Goal: Task Accomplishment & Management: Manage account settings

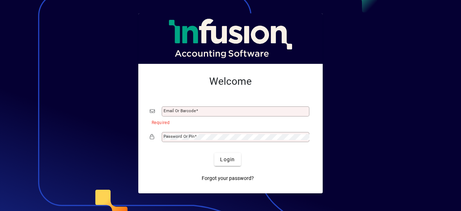
click at [214, 153] on button "Login" at bounding box center [227, 159] width 26 height 13
type input "**********"
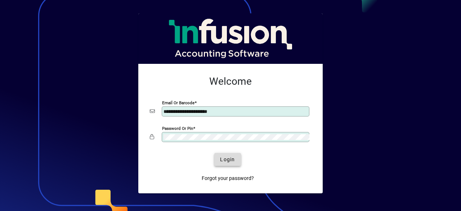
click at [236, 163] on span "submit" at bounding box center [227, 159] width 26 height 17
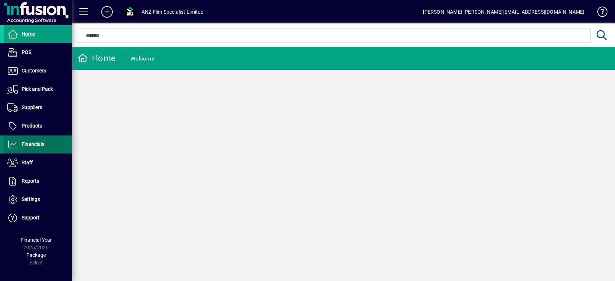
click at [35, 138] on span at bounding box center [38, 144] width 68 height 17
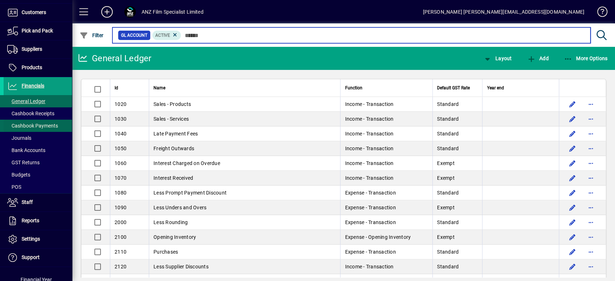
scroll to position [83, 0]
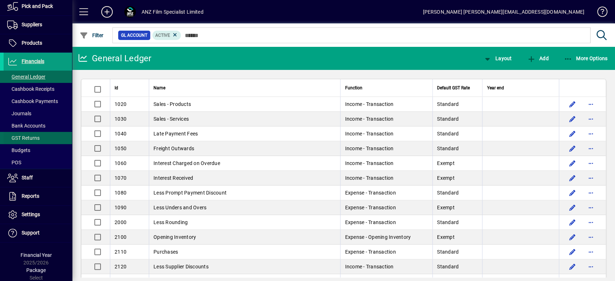
click at [26, 138] on span "GST Returns" at bounding box center [23, 138] width 32 height 6
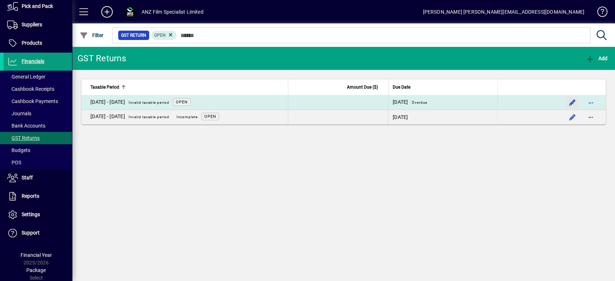
click at [461, 102] on span "button" at bounding box center [572, 102] width 17 height 17
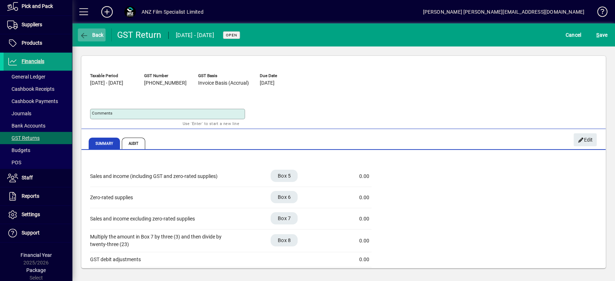
click at [95, 32] on span "Back" at bounding box center [92, 35] width 24 height 6
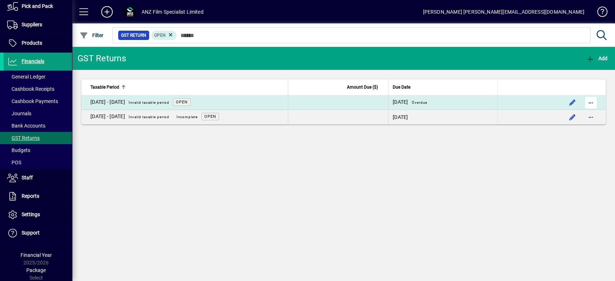
click at [461, 105] on span "button" at bounding box center [591, 102] width 17 height 17
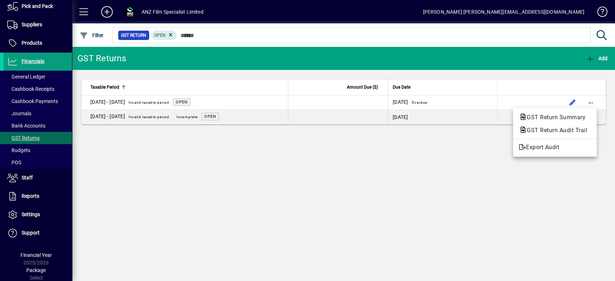
click at [461, 206] on div at bounding box center [307, 140] width 615 height 281
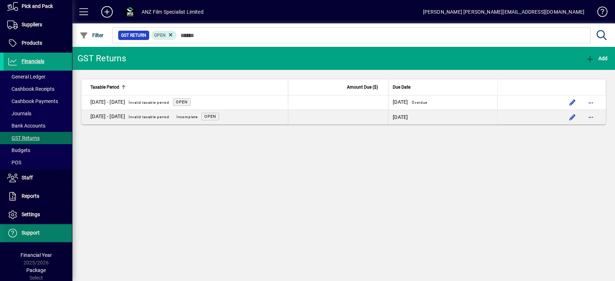
click at [22, 211] on span "Support" at bounding box center [31, 233] width 18 height 6
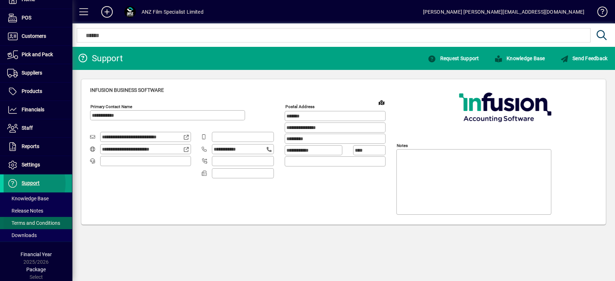
type input "**********"
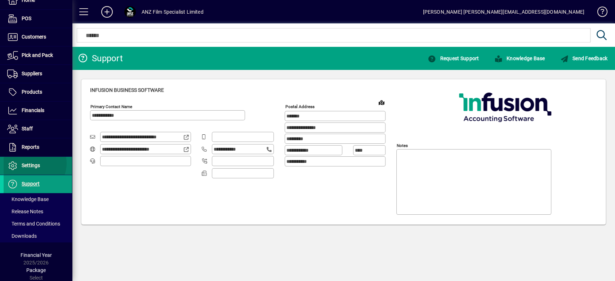
click at [32, 163] on span "Settings" at bounding box center [31, 166] width 18 height 6
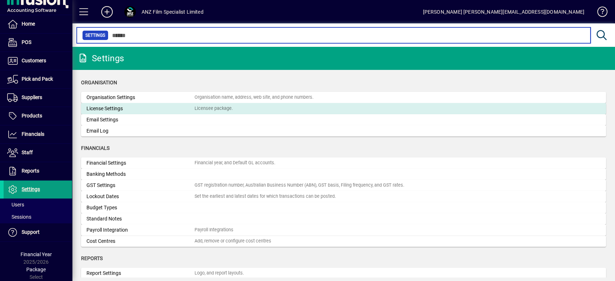
scroll to position [9, 0]
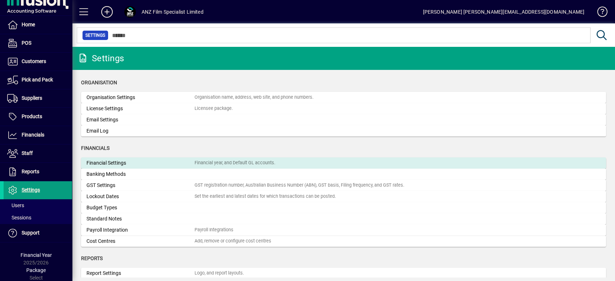
click at [105, 164] on div "Financial Settings" at bounding box center [141, 163] width 108 height 8
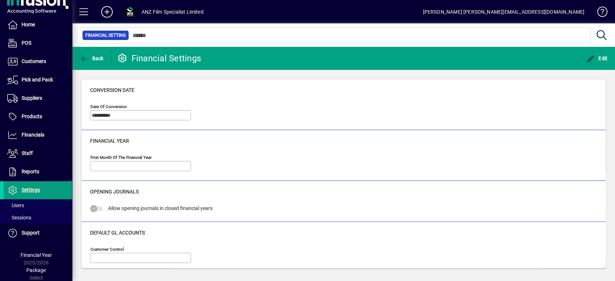
type input "*****"
type input "**********"
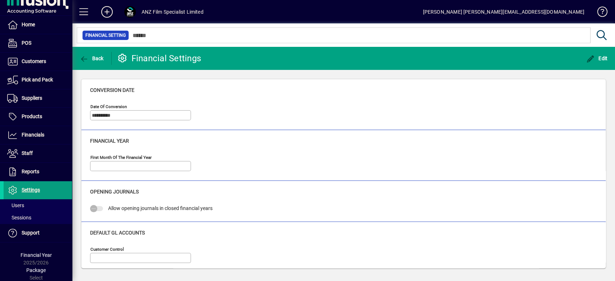
type input "**********"
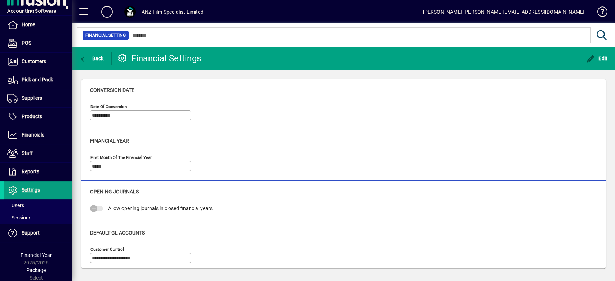
type input "**********"
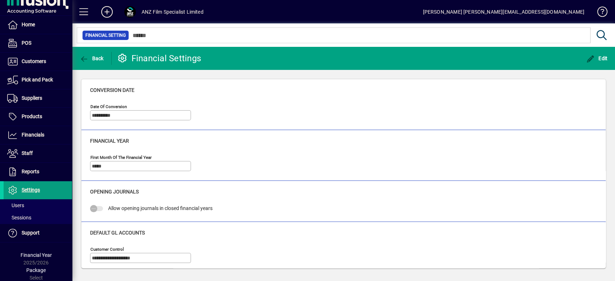
type input "**********"
click at [87, 54] on span "button" at bounding box center [92, 58] width 28 height 17
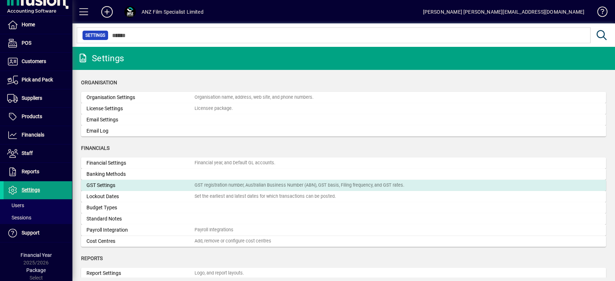
click at [114, 185] on div "GST Settings" at bounding box center [141, 186] width 108 height 8
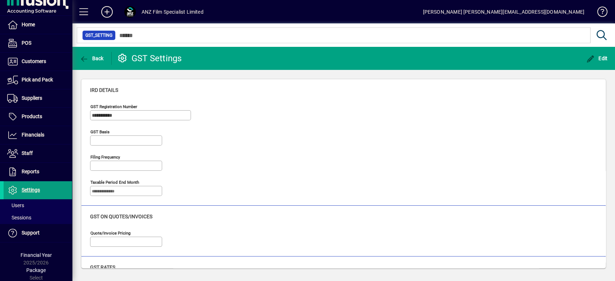
type input "**********"
type input "*********"
type input "**********"
click at [95, 58] on span "Back" at bounding box center [92, 59] width 24 height 6
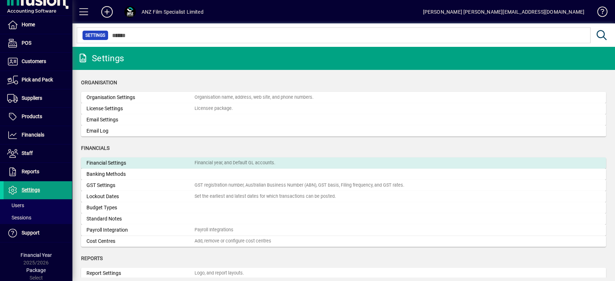
click at [106, 161] on div "Financial Settings" at bounding box center [141, 163] width 108 height 8
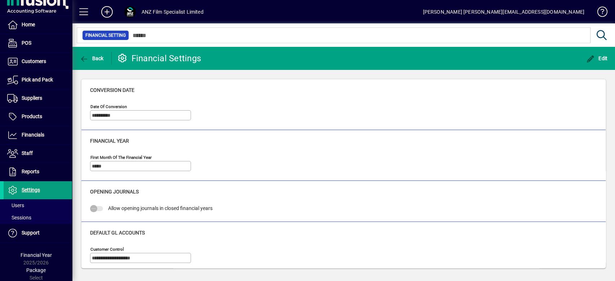
drag, startPoint x: 592, startPoint y: 54, endPoint x: 265, endPoint y: 102, distance: 329.7
click at [461, 54] on span "button" at bounding box center [597, 58] width 25 height 17
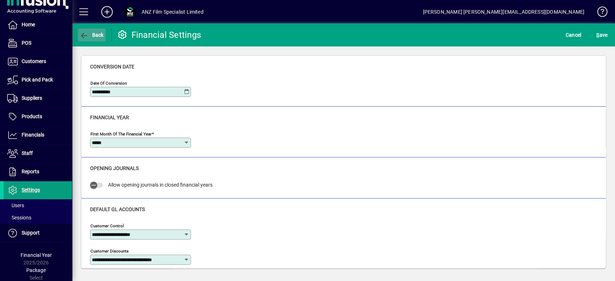
click at [94, 29] on span "button" at bounding box center [92, 34] width 28 height 17
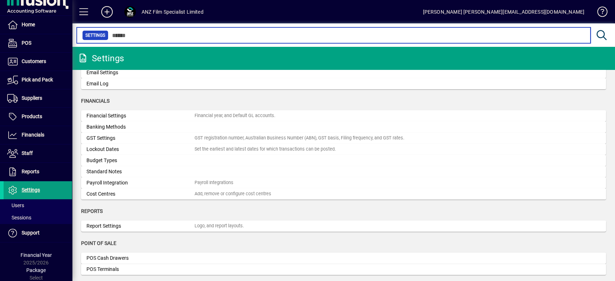
scroll to position [48, 0]
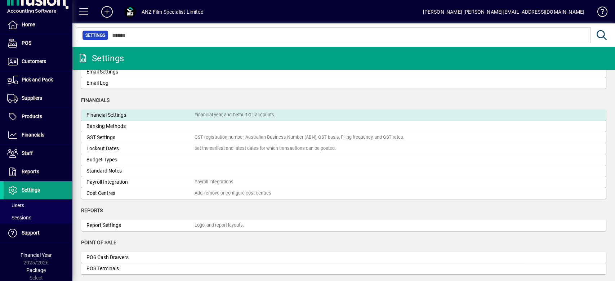
click at [122, 116] on div "Financial Settings" at bounding box center [141, 115] width 108 height 8
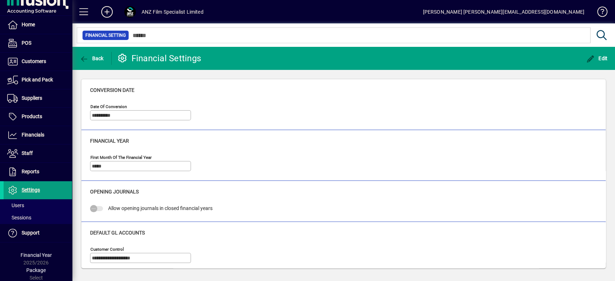
type input "**********"
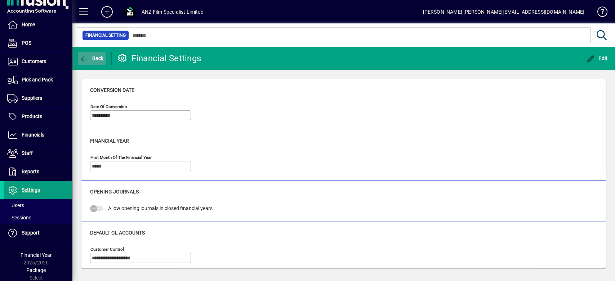
click at [84, 52] on span "button" at bounding box center [92, 58] width 28 height 17
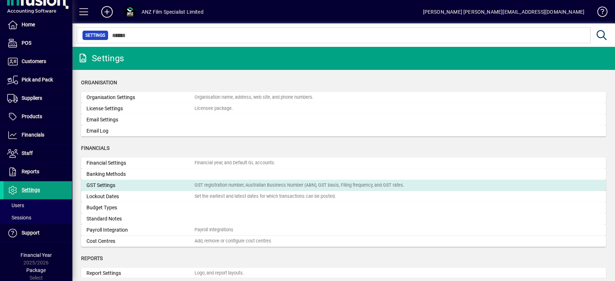
click at [102, 186] on div "GST Settings" at bounding box center [141, 186] width 108 height 8
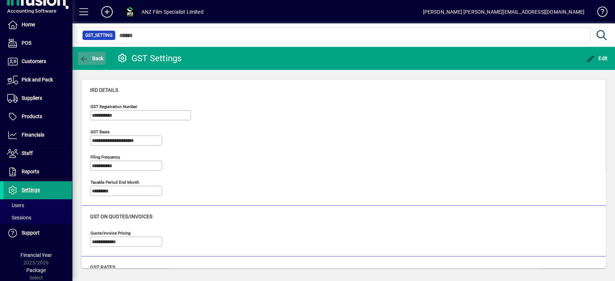
click at [92, 58] on span "Back" at bounding box center [92, 59] width 24 height 6
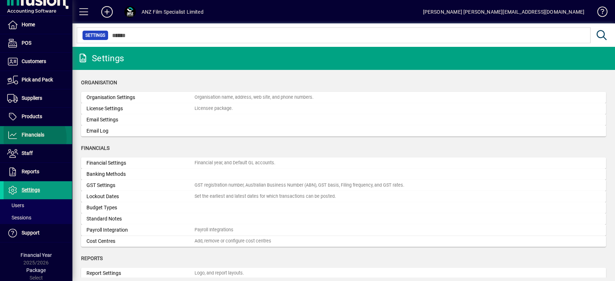
click at [26, 138] on span "Financials" at bounding box center [24, 135] width 41 height 9
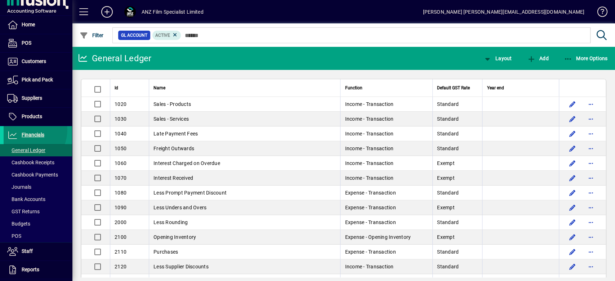
click at [23, 129] on span at bounding box center [38, 135] width 68 height 17
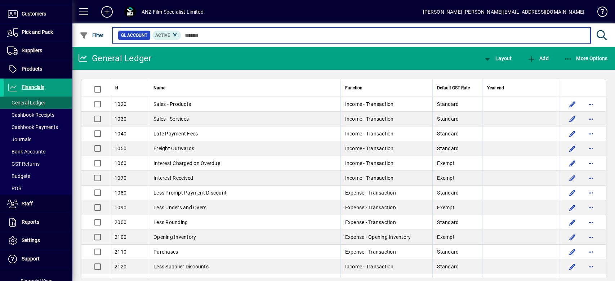
scroll to position [58, 0]
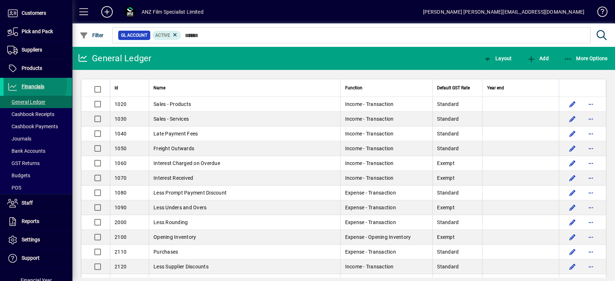
click at [26, 83] on span "Financials" at bounding box center [24, 87] width 41 height 9
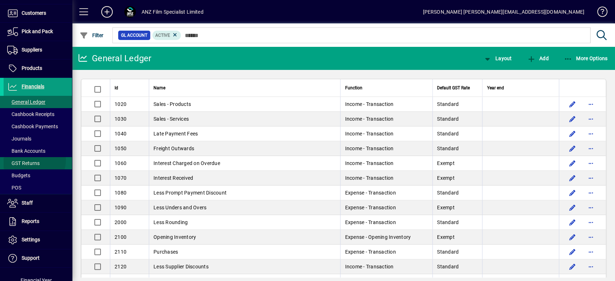
click at [31, 160] on span "GST Returns" at bounding box center [22, 164] width 36 height 8
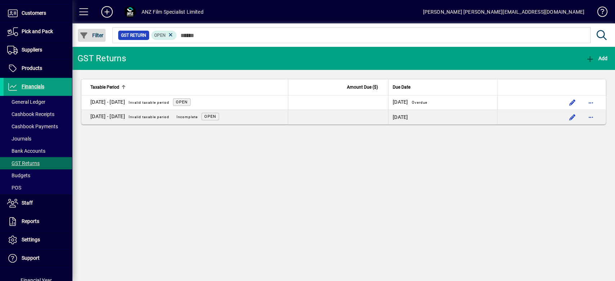
click at [93, 30] on span "button" at bounding box center [92, 35] width 28 height 17
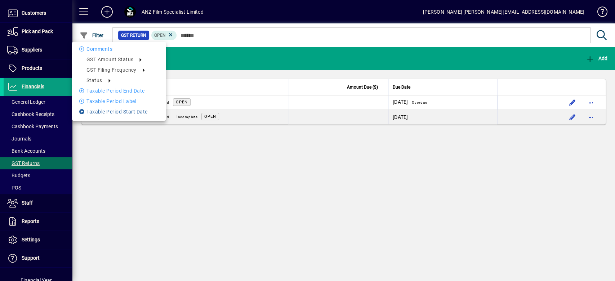
click at [129, 114] on li "Taxable period start date" at bounding box center [119, 111] width 94 height 9
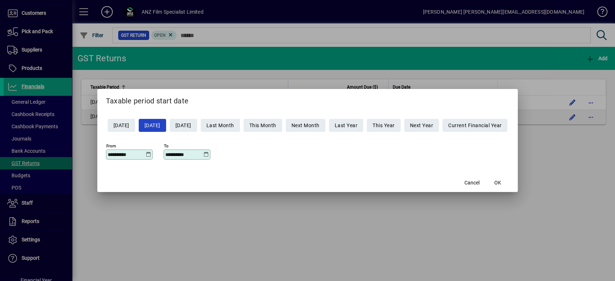
click at [146, 152] on icon at bounding box center [148, 155] width 5 height 6
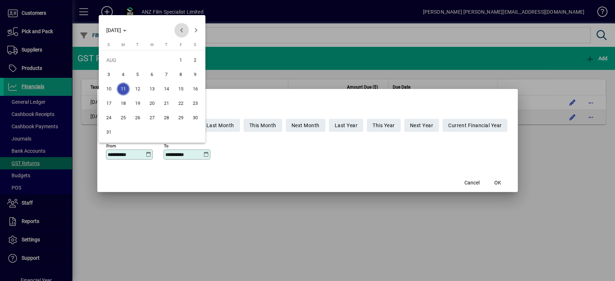
click at [181, 29] on span "Previous month" at bounding box center [181, 30] width 14 height 14
click at [182, 29] on span "Previous month" at bounding box center [181, 30] width 14 height 14
click at [181, 28] on span "Previous month" at bounding box center [181, 30] width 14 height 14
click at [139, 71] on span "1" at bounding box center [137, 74] width 13 height 13
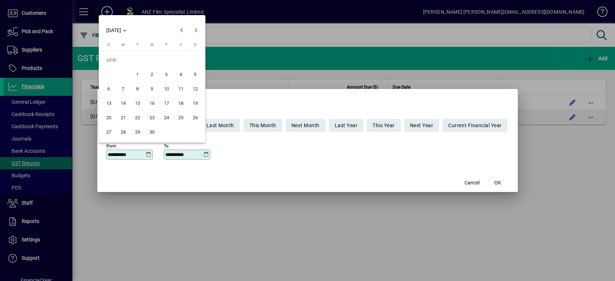
type input "**********"
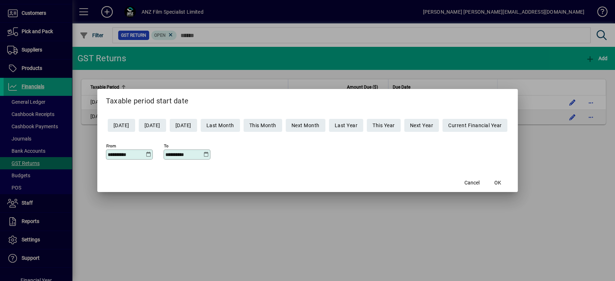
click at [204, 155] on icon at bounding box center [206, 155] width 5 height 6
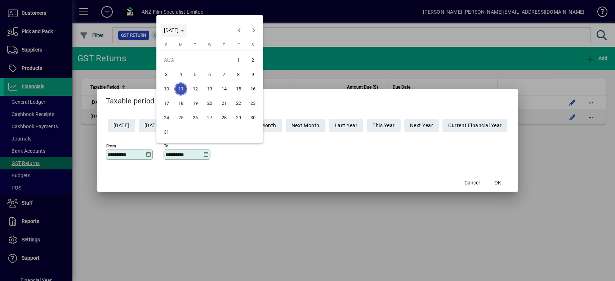
click at [184, 30] on icon "Choose month and year" at bounding box center [183, 31] width 4 height 2
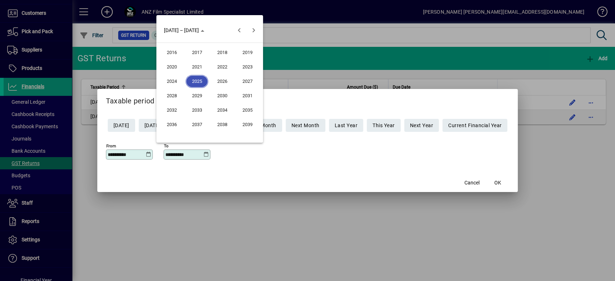
click at [213, 82] on span "2026" at bounding box center [222, 81] width 23 height 13
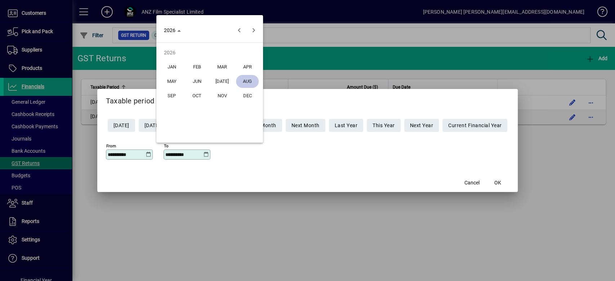
click at [227, 67] on span "MAR" at bounding box center [222, 67] width 23 height 13
click at [194, 134] on span "31" at bounding box center [195, 132] width 13 height 13
type input "**********"
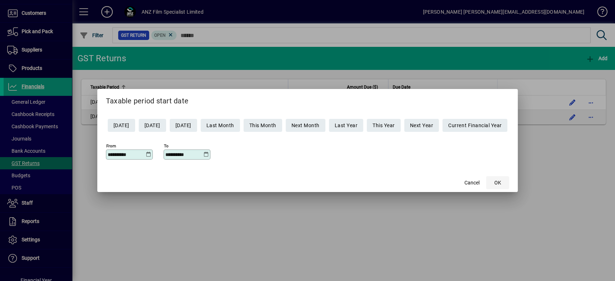
click at [461, 183] on span "OK" at bounding box center [498, 183] width 7 height 8
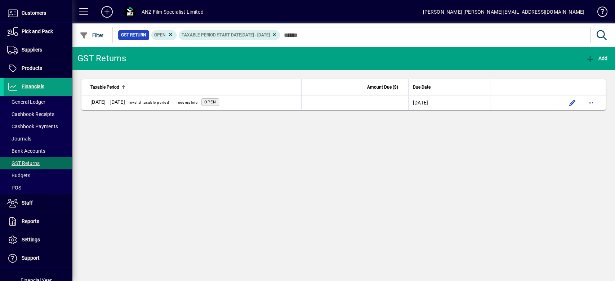
click at [459, 207] on div "GST Returns Add Taxable Period Amount Due ($) Due Date [DATE] - [DATE] Invalid …" at bounding box center [343, 164] width 543 height 234
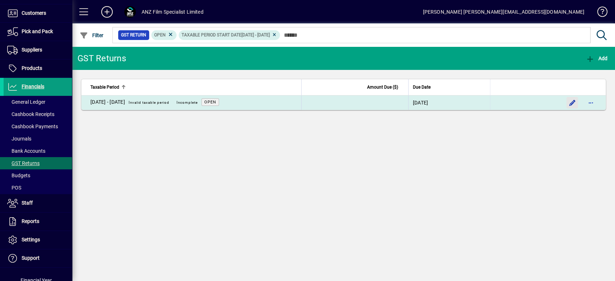
click at [461, 99] on span "button" at bounding box center [572, 102] width 17 height 17
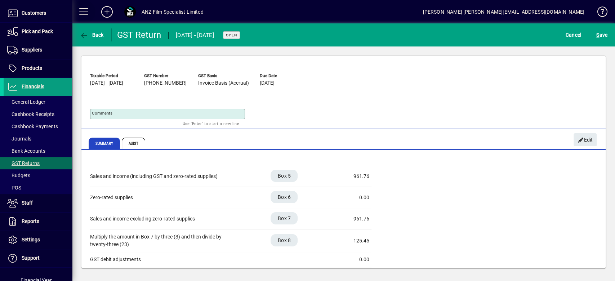
click at [91, 9] on span at bounding box center [83, 11] width 17 height 17
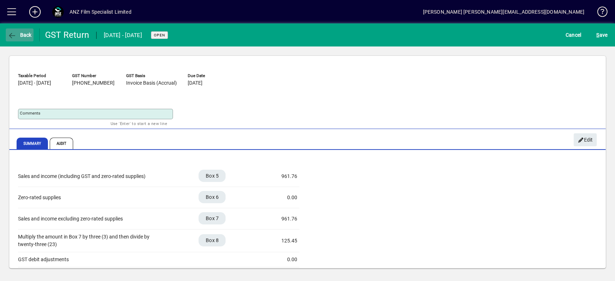
click at [25, 38] on span "button" at bounding box center [20, 34] width 28 height 17
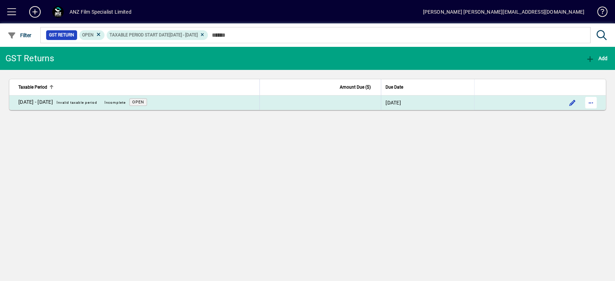
click at [461, 102] on span "button" at bounding box center [591, 102] width 17 height 17
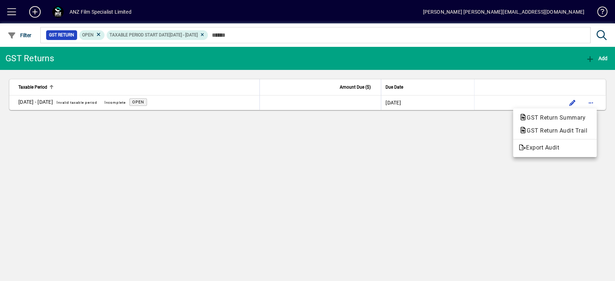
drag, startPoint x: 438, startPoint y: 180, endPoint x: 508, endPoint y: 128, distance: 87.2
click at [444, 177] on div at bounding box center [307, 140] width 615 height 281
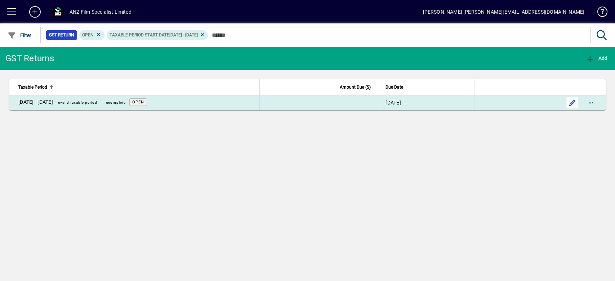
click at [461, 98] on span "button" at bounding box center [572, 102] width 17 height 17
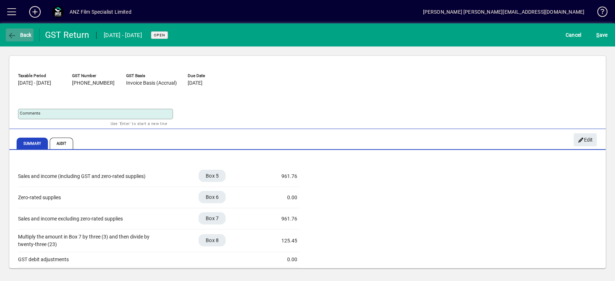
click at [23, 35] on span "Back" at bounding box center [20, 35] width 24 height 6
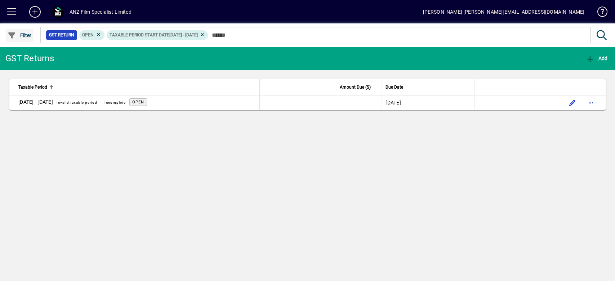
click at [18, 37] on span "Filter" at bounding box center [20, 35] width 24 height 6
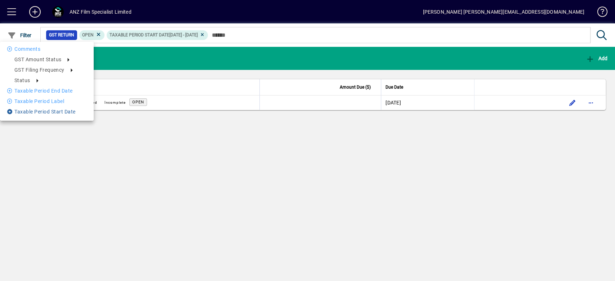
click at [33, 111] on li "Taxable period start date" at bounding box center [47, 111] width 94 height 9
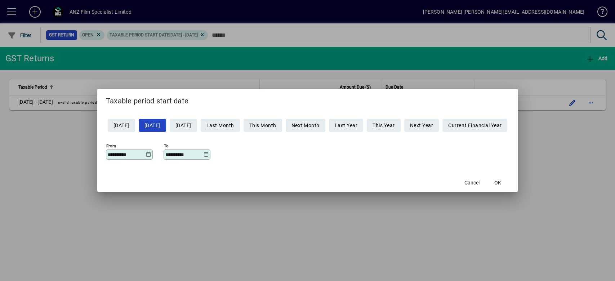
click at [146, 156] on icon at bounding box center [148, 155] width 5 height 6
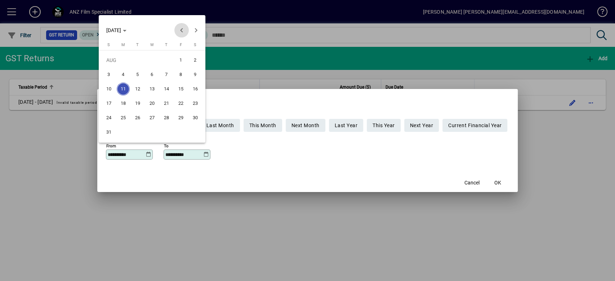
click at [179, 30] on span "Previous month" at bounding box center [181, 30] width 14 height 14
click at [138, 74] on span "1" at bounding box center [137, 74] width 13 height 13
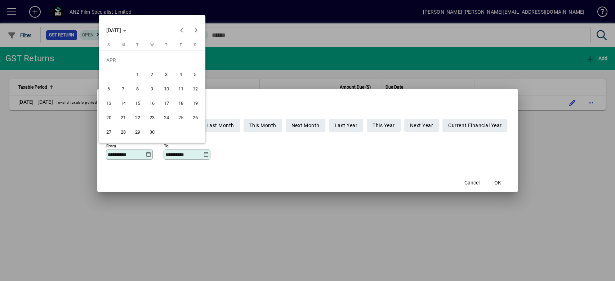
type input "**********"
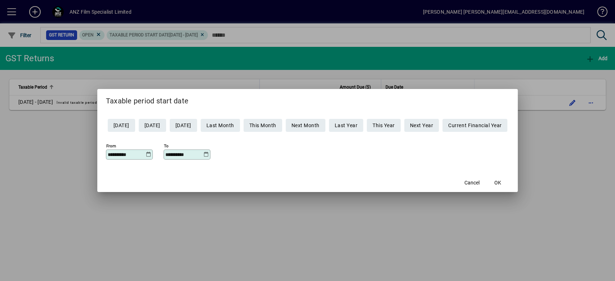
click at [204, 154] on icon at bounding box center [206, 155] width 5 height 6
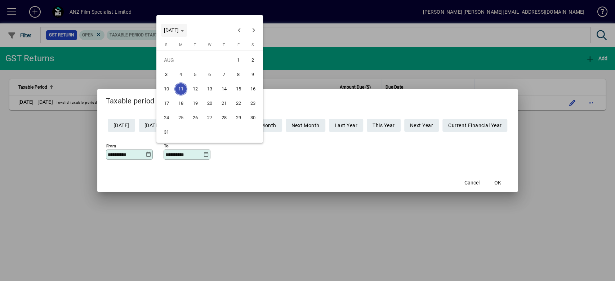
click at [184, 28] on span "[DATE]" at bounding box center [174, 30] width 20 height 6
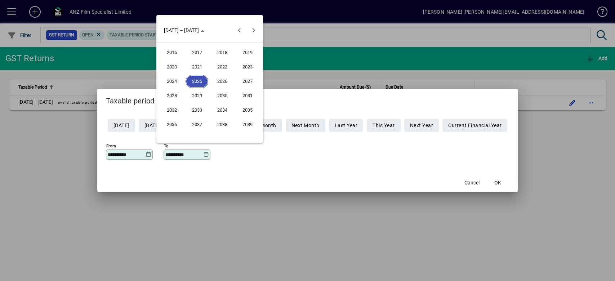
click at [222, 82] on span "2026" at bounding box center [222, 81] width 23 height 13
click at [220, 67] on span "MAR" at bounding box center [222, 67] width 23 height 13
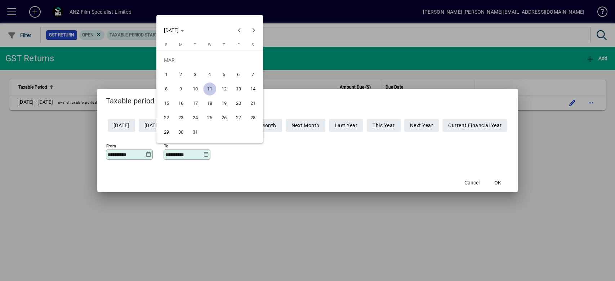
click at [196, 130] on span "31" at bounding box center [195, 132] width 13 height 13
type input "**********"
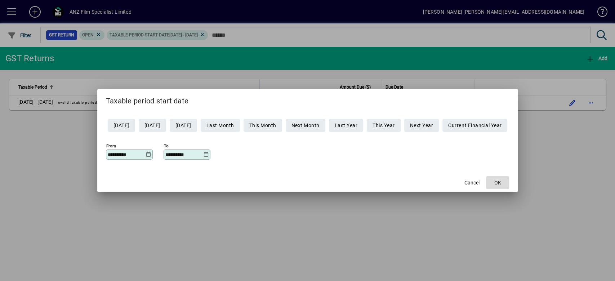
click at [461, 181] on span "OK" at bounding box center [498, 183] width 7 height 8
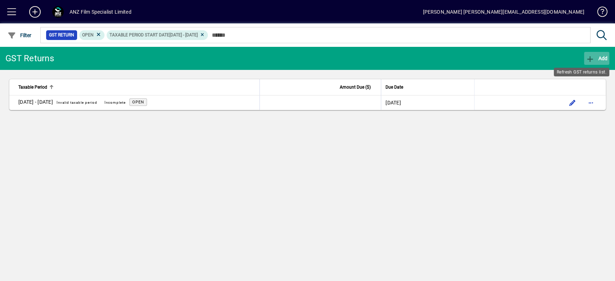
click at [461, 57] on span "Add" at bounding box center [597, 59] width 22 height 6
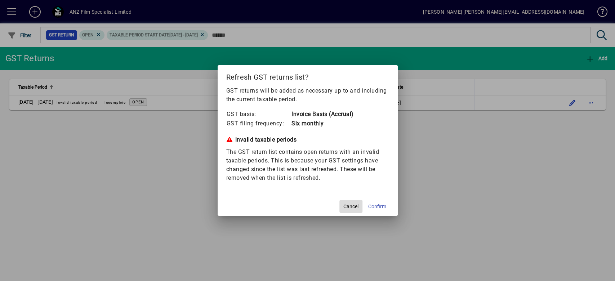
click at [352, 209] on span "Cancel" at bounding box center [351, 207] width 15 height 8
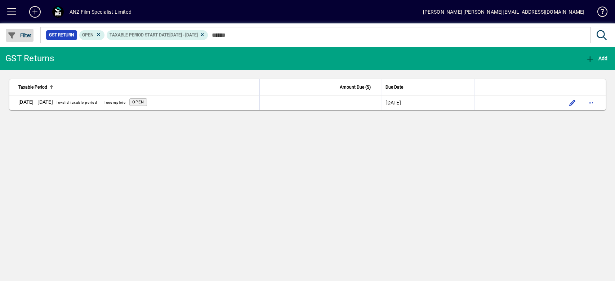
click at [20, 31] on span "button" at bounding box center [20, 35] width 28 height 17
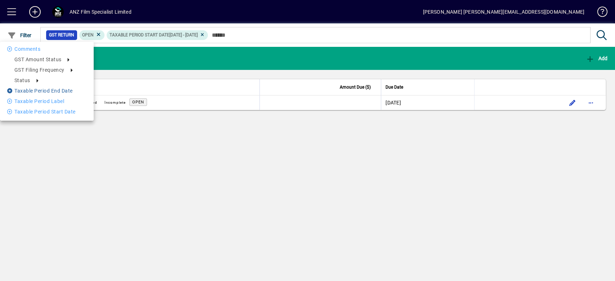
click at [41, 89] on li "Taxable period end date" at bounding box center [47, 91] width 94 height 9
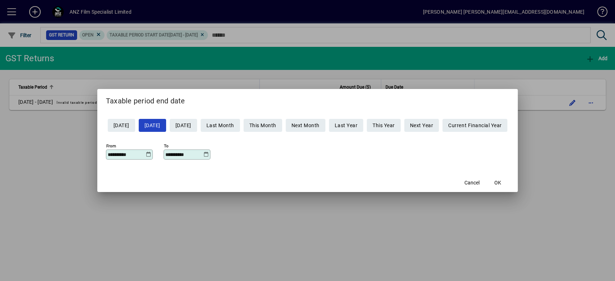
click at [146, 155] on icon at bounding box center [148, 155] width 5 height 6
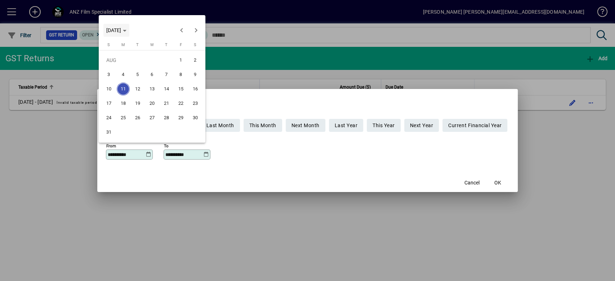
click at [121, 32] on span "[DATE]" at bounding box center [113, 30] width 15 height 6
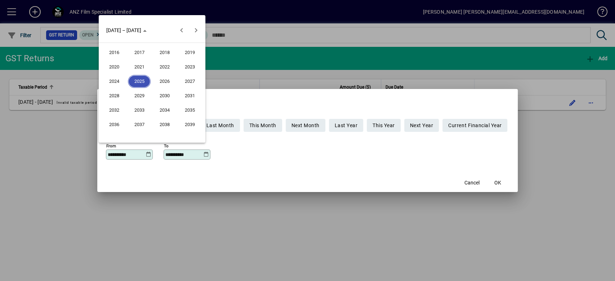
click at [145, 83] on span "2025" at bounding box center [139, 81] width 23 height 13
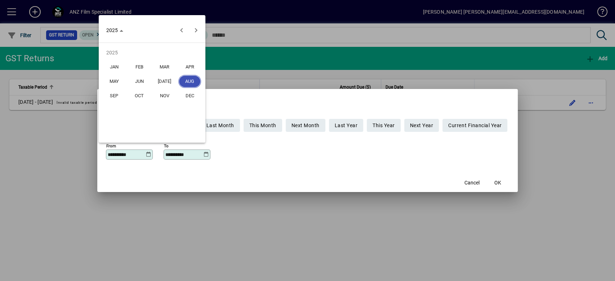
click at [173, 65] on span "MAR" at bounding box center [164, 67] width 23 height 13
click at [125, 133] on span "31" at bounding box center [123, 132] width 13 height 13
type input "**********"
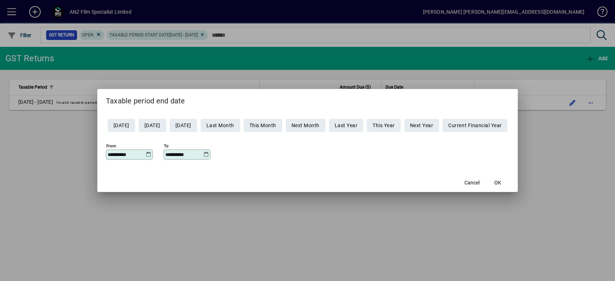
click at [174, 159] on div "**********" at bounding box center [187, 155] width 47 height 10
click at [203, 154] on div "**********" at bounding box center [187, 155] width 47 height 10
click at [204, 155] on icon at bounding box center [206, 155] width 5 height 6
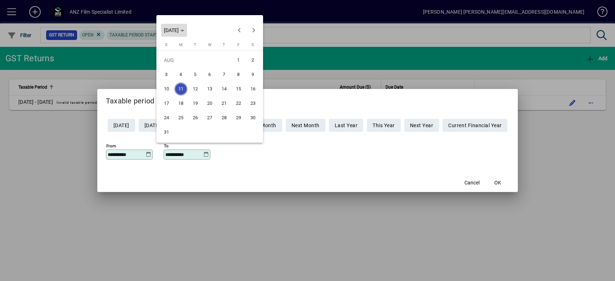
click at [184, 32] on span "[DATE]" at bounding box center [174, 30] width 20 height 6
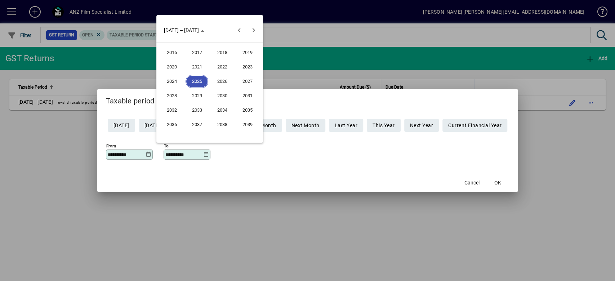
click at [216, 79] on span "2026" at bounding box center [222, 81] width 23 height 13
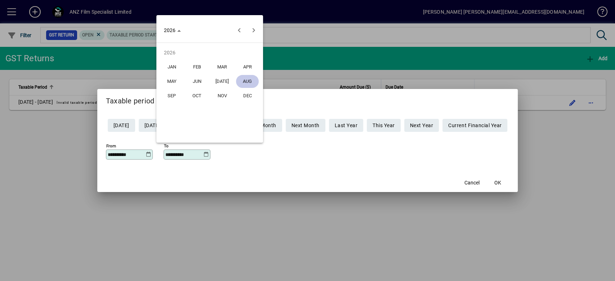
click at [251, 68] on span "APR" at bounding box center [247, 67] width 23 height 13
click at [184, 28] on span "[DATE]" at bounding box center [174, 30] width 20 height 6
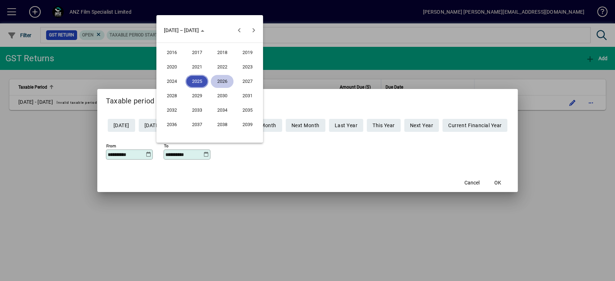
click at [219, 81] on span "2026" at bounding box center [222, 81] width 23 height 13
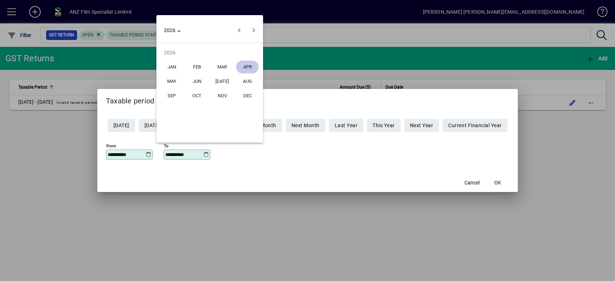
click at [219, 63] on span "MAR" at bounding box center [222, 67] width 23 height 13
click at [192, 130] on span "31" at bounding box center [195, 132] width 13 height 13
type input "**********"
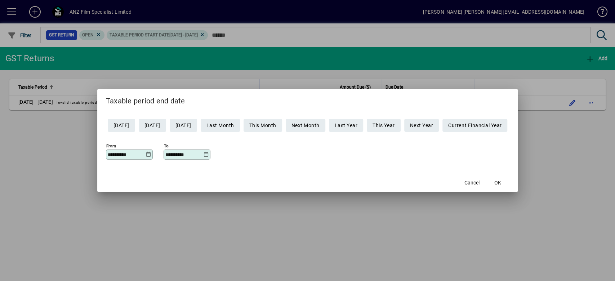
click at [128, 154] on input "**********" at bounding box center [127, 155] width 38 height 6
click at [146, 155] on icon at bounding box center [148, 155] width 5 height 6
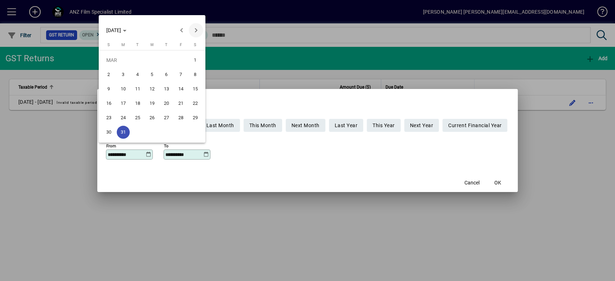
click at [196, 28] on span "Next month" at bounding box center [196, 30] width 14 height 14
drag, startPoint x: 130, startPoint y: 74, endPoint x: 136, endPoint y: 75, distance: 5.5
click at [131, 74] on button "1" at bounding box center [137, 74] width 14 height 14
type input "**********"
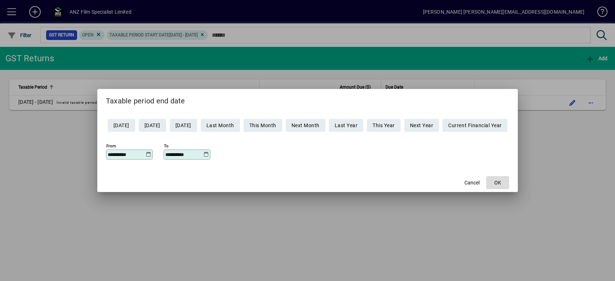
click at [461, 183] on span "button" at bounding box center [497, 182] width 23 height 17
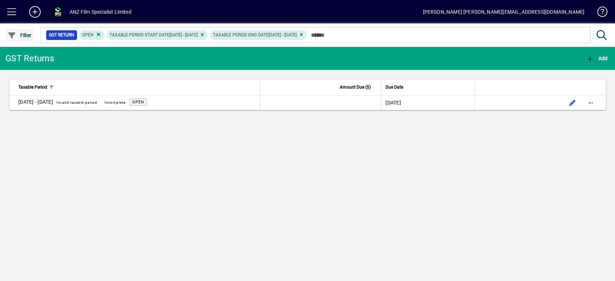
click at [23, 35] on span "Filter" at bounding box center [20, 35] width 24 height 6
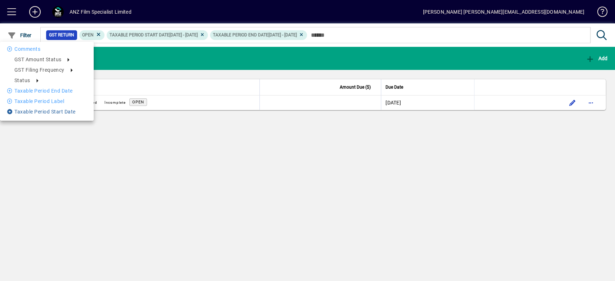
click at [44, 115] on li "Taxable period start date" at bounding box center [47, 111] width 94 height 9
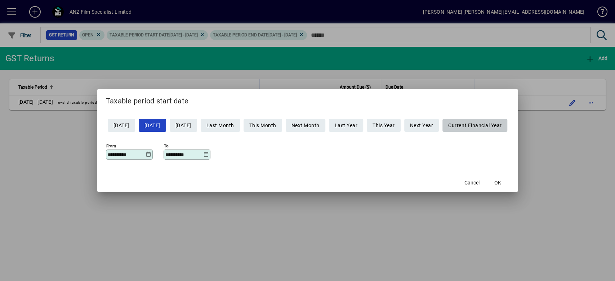
click at [461, 125] on span "Current Financial Year" at bounding box center [474, 126] width 53 height 12
type input "**********"
click at [384, 126] on span "This Year" at bounding box center [384, 126] width 22 height 12
type input "**********"
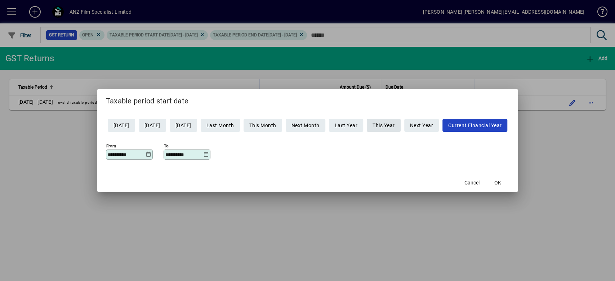
type input "**********"
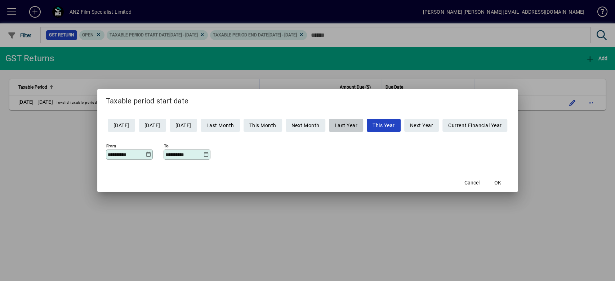
click at [347, 123] on span "Last Year" at bounding box center [346, 126] width 23 height 12
type input "**********"
click at [304, 122] on span "Next Month" at bounding box center [306, 126] width 28 height 12
type input "**********"
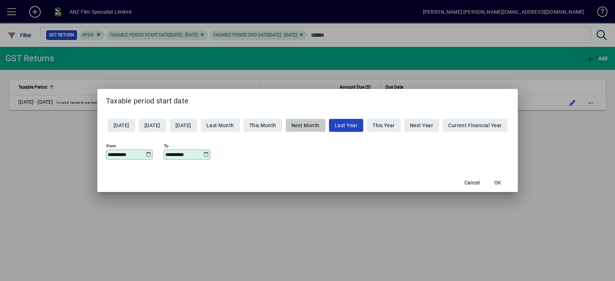
type input "**********"
click at [122, 126] on span "[DATE]" at bounding box center [122, 126] width 16 height 12
type input "**********"
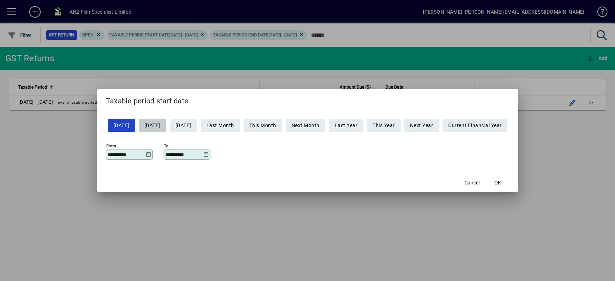
click at [153, 127] on span "[DATE]" at bounding box center [153, 126] width 16 height 12
type input "**********"
click at [177, 129] on span "[DATE]" at bounding box center [184, 126] width 16 height 12
type input "**********"
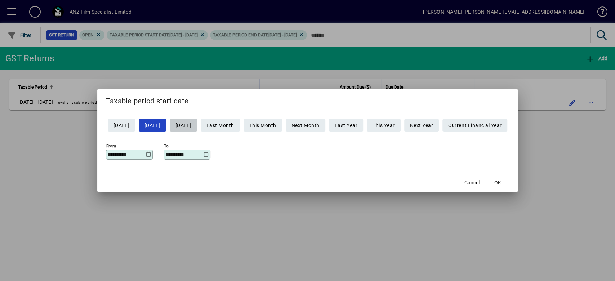
type input "**********"
click at [224, 123] on span "Last Month" at bounding box center [221, 126] width 28 height 12
type input "**********"
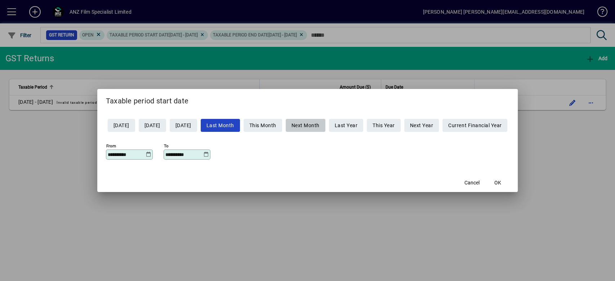
click at [320, 127] on span "Next Month" at bounding box center [306, 126] width 28 height 12
type input "**********"
click at [461, 183] on span "OK" at bounding box center [498, 183] width 7 height 8
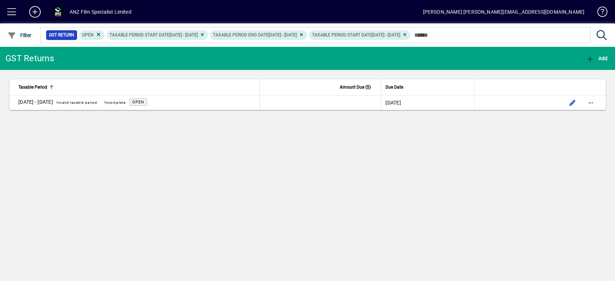
click at [207, 211] on div "GST Returns Add Taxable Period Amount Due ($) Due Date [DATE] - [DATE] Invalid …" at bounding box center [307, 164] width 615 height 234
click at [16, 15] on span at bounding box center [11, 11] width 17 height 17
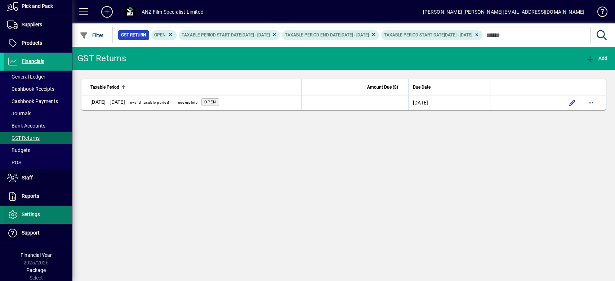
click at [34, 211] on span "Settings" at bounding box center [22, 215] width 36 height 9
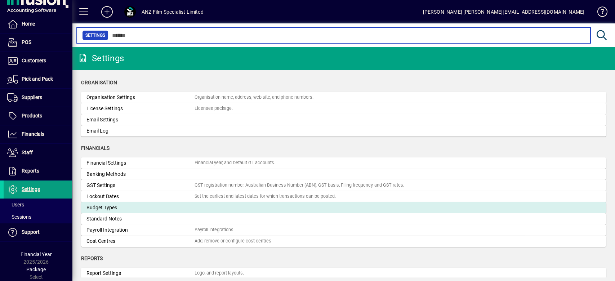
scroll to position [9, 0]
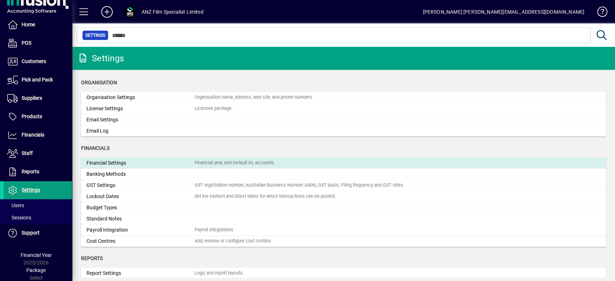
click at [224, 160] on div "Financial year, and Default GL accounts." at bounding box center [235, 163] width 81 height 7
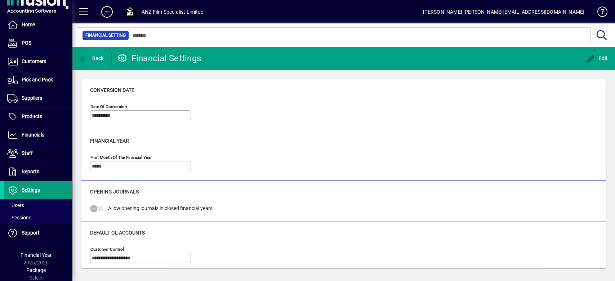
drag, startPoint x: 606, startPoint y: 55, endPoint x: 327, endPoint y: 76, distance: 279.4
click at [461, 56] on span "Edit" at bounding box center [597, 59] width 22 height 6
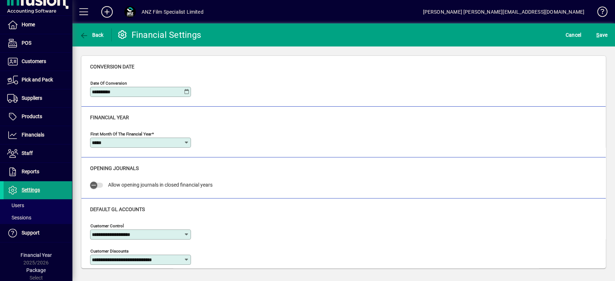
click at [186, 90] on icon at bounding box center [187, 92] width 6 height 6
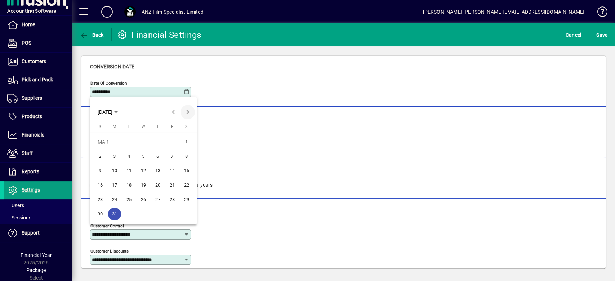
click at [187, 112] on span "Next month" at bounding box center [188, 112] width 14 height 14
click at [130, 160] on span "1" at bounding box center [129, 156] width 13 height 13
type input "**********"
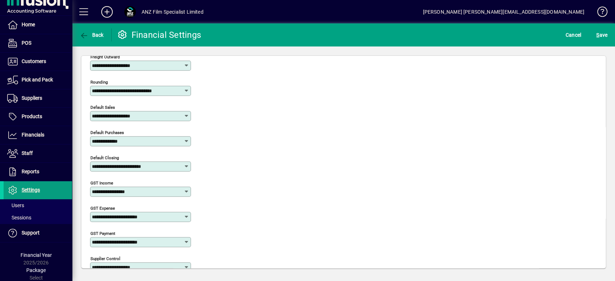
scroll to position [169, 0]
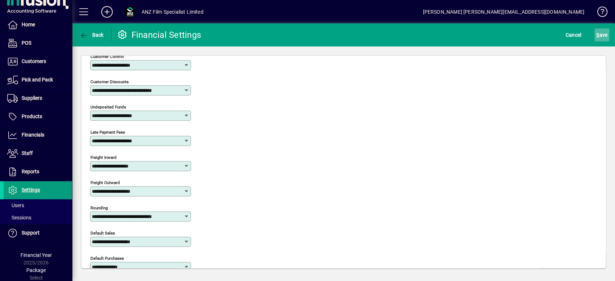
click at [461, 31] on span "S ave" at bounding box center [602, 35] width 11 height 12
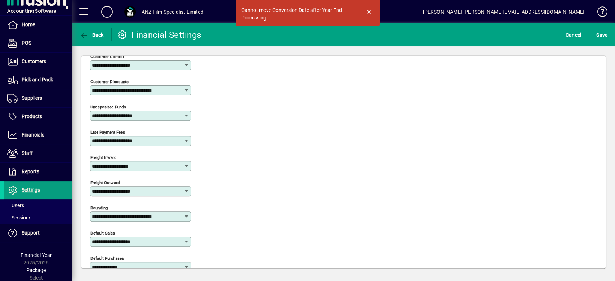
scroll to position [0, 0]
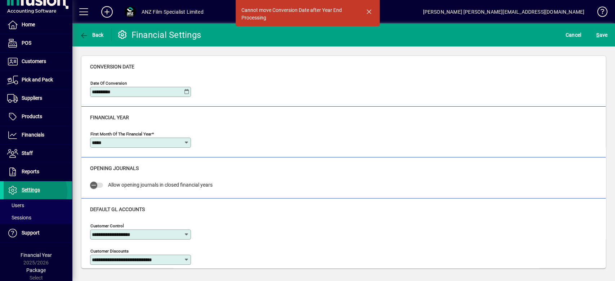
click at [35, 191] on span "Settings" at bounding box center [31, 190] width 18 height 6
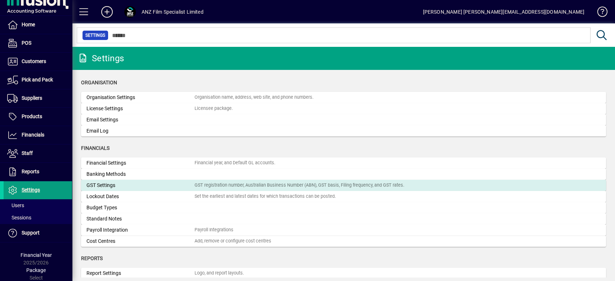
click at [110, 186] on div "GST Settings" at bounding box center [141, 186] width 108 height 8
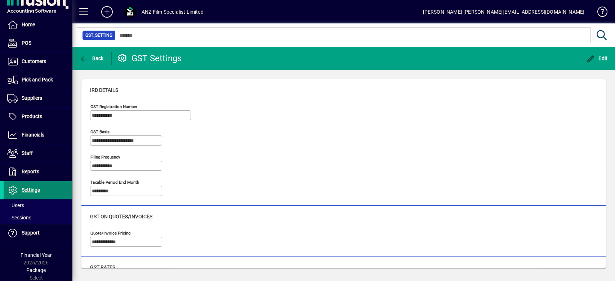
click at [50, 188] on span at bounding box center [38, 190] width 68 height 17
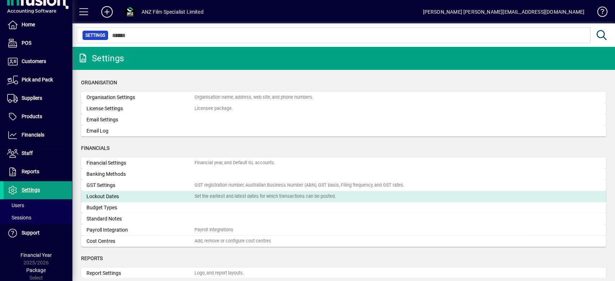
click at [103, 195] on div "Lockout Dates" at bounding box center [141, 197] width 108 height 8
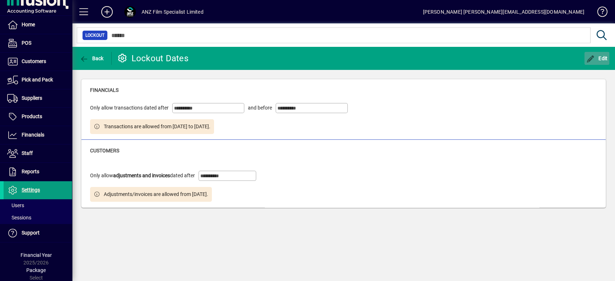
click at [461, 62] on icon "button" at bounding box center [590, 59] width 9 height 7
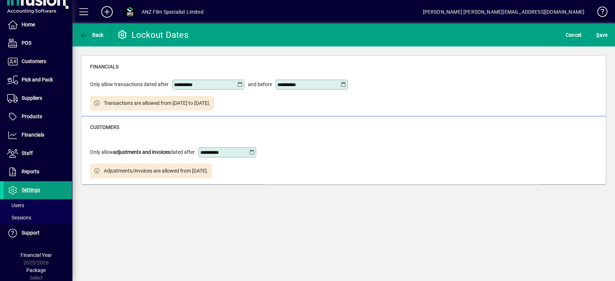
click at [239, 85] on icon at bounding box center [240, 85] width 6 height 6
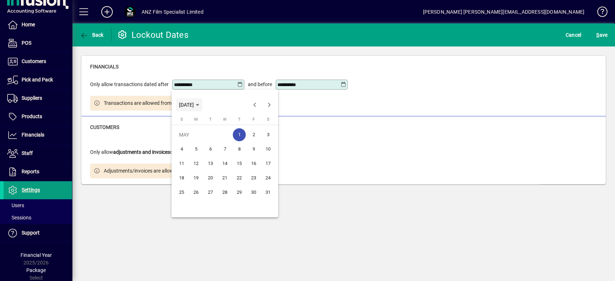
click at [199, 104] on span "[DATE]" at bounding box center [189, 105] width 20 height 6
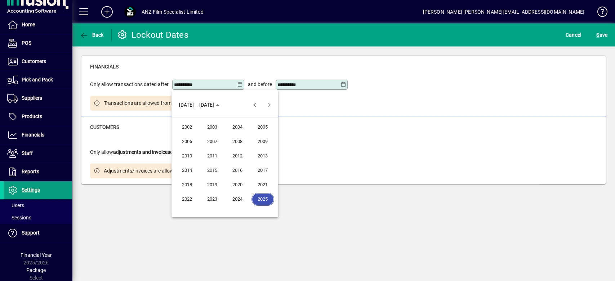
click at [260, 199] on span "2025" at bounding box center [263, 199] width 23 height 13
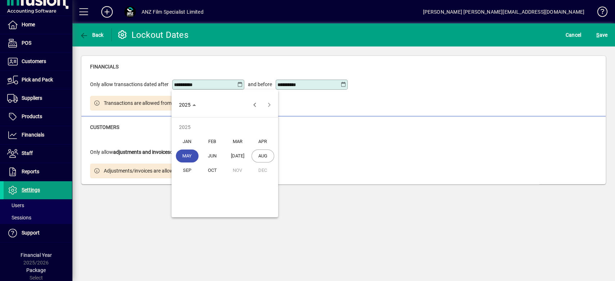
click at [265, 140] on span "APR" at bounding box center [263, 141] width 23 height 13
click at [208, 148] on span "1" at bounding box center [210, 149] width 13 height 13
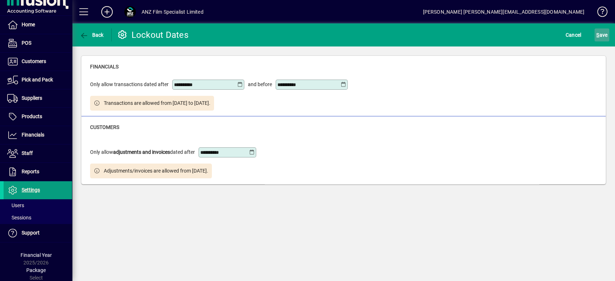
click at [461, 32] on span "submit" at bounding box center [602, 34] width 15 height 17
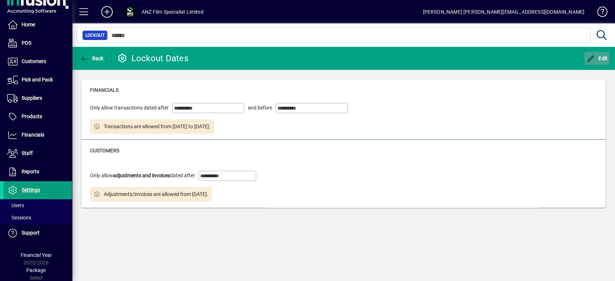
click at [461, 54] on button "Edit" at bounding box center [597, 58] width 25 height 13
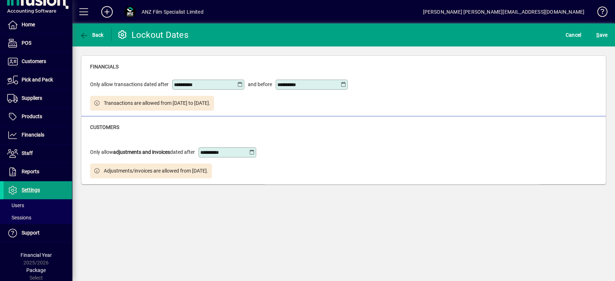
click at [238, 84] on icon at bounding box center [240, 85] width 6 height 6
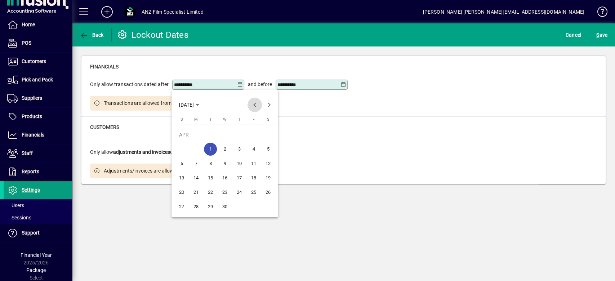
click at [257, 105] on span "Previous month" at bounding box center [255, 105] width 14 height 14
click at [196, 208] on span "31" at bounding box center [196, 206] width 13 height 13
type input "**********"
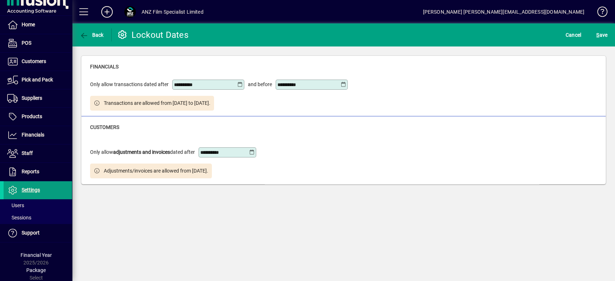
drag, startPoint x: 437, startPoint y: 112, endPoint x: 447, endPoint y: 110, distance: 9.9
click at [438, 112] on div "**********" at bounding box center [343, 86] width 524 height 61
click at [461, 36] on span "S ave" at bounding box center [602, 35] width 11 height 12
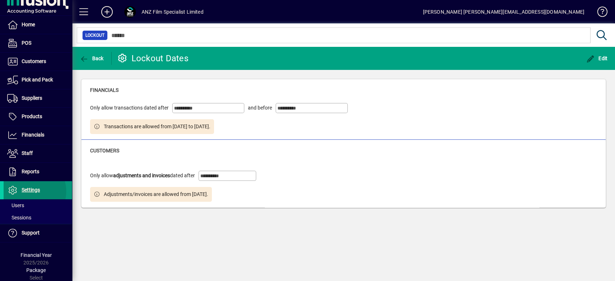
click at [30, 191] on span "Settings" at bounding box center [31, 190] width 18 height 6
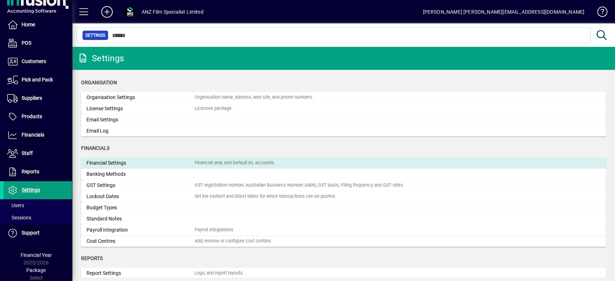
click at [104, 165] on div "Financial Settings" at bounding box center [141, 163] width 108 height 8
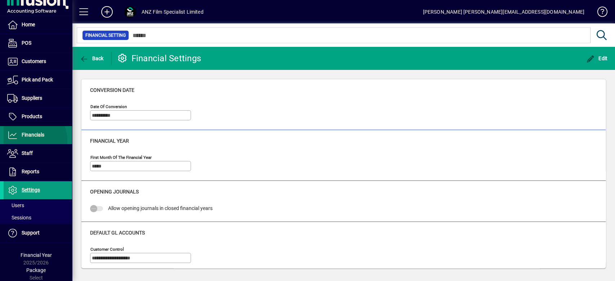
click at [31, 139] on span at bounding box center [38, 135] width 68 height 17
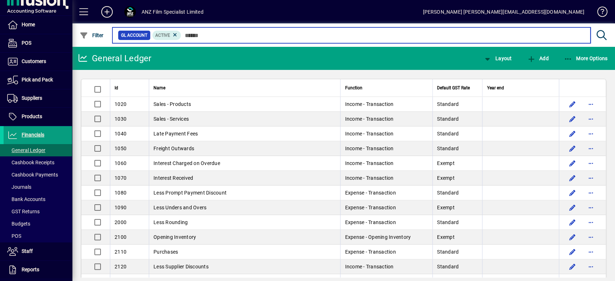
scroll to position [288, 0]
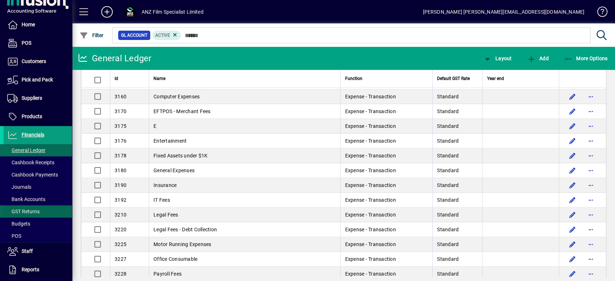
click at [27, 206] on span at bounding box center [38, 211] width 68 height 17
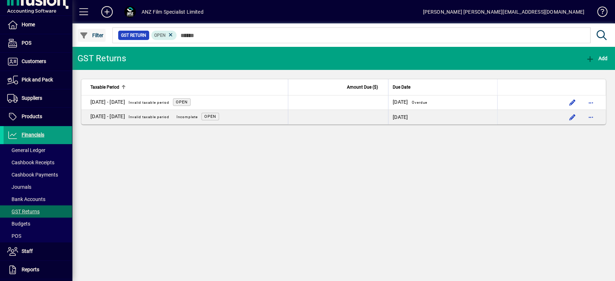
click at [89, 39] on span "button" at bounding box center [92, 35] width 28 height 17
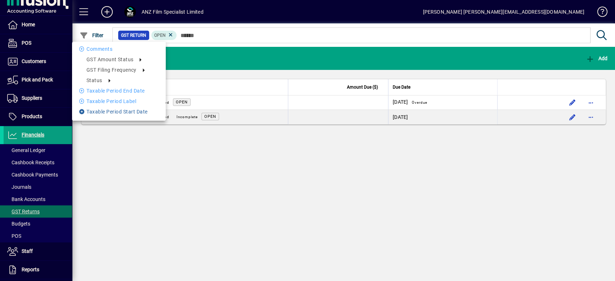
click at [97, 110] on li "Taxable period start date" at bounding box center [119, 111] width 94 height 9
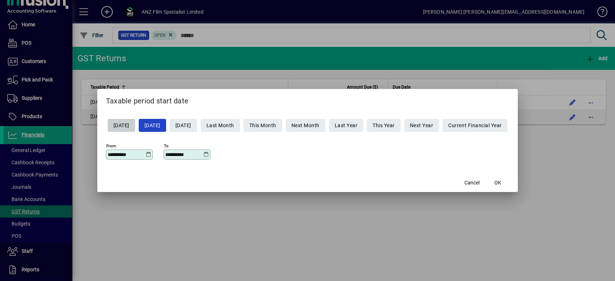
click at [146, 154] on icon at bounding box center [148, 155] width 5 height 6
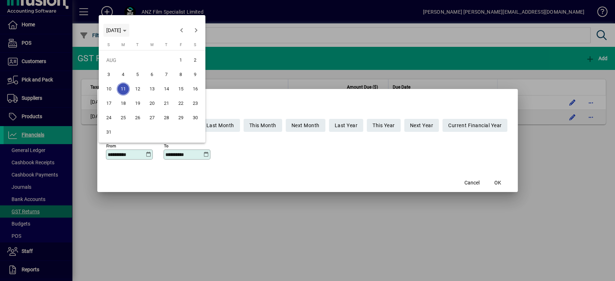
click at [121, 29] on span "[DATE]" at bounding box center [113, 30] width 15 height 6
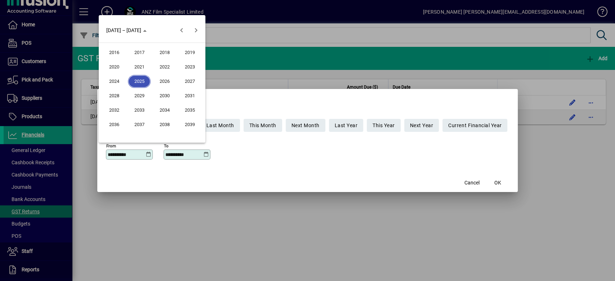
click at [138, 82] on span "2025" at bounding box center [139, 81] width 23 height 13
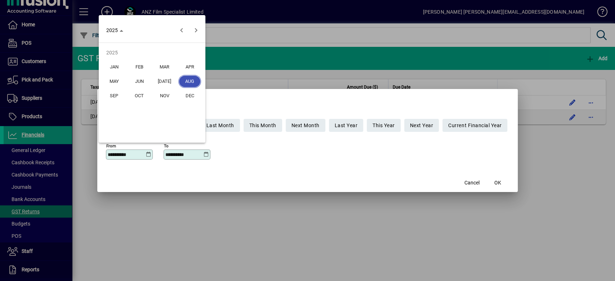
click at [168, 65] on span "MAR" at bounding box center [164, 67] width 23 height 13
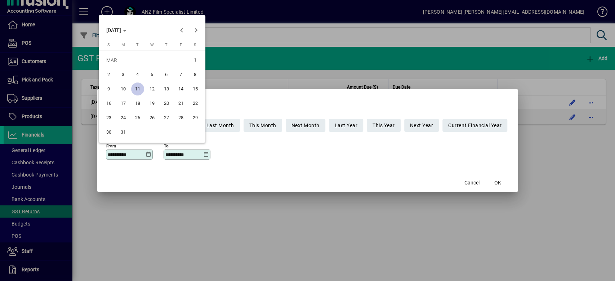
click at [126, 130] on span "31" at bounding box center [123, 132] width 13 height 13
type input "**********"
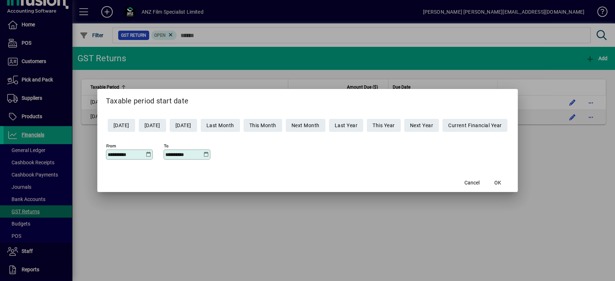
click at [204, 154] on icon at bounding box center [206, 155] width 5 height 6
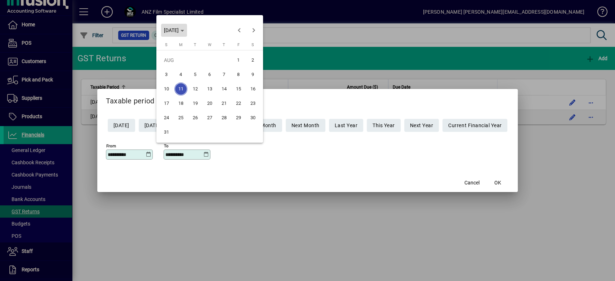
click at [184, 31] on icon "Choose month and year" at bounding box center [183, 31] width 4 height 2
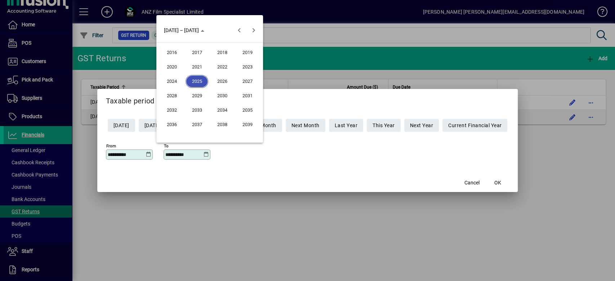
click at [221, 81] on span "2026" at bounding box center [222, 81] width 23 height 13
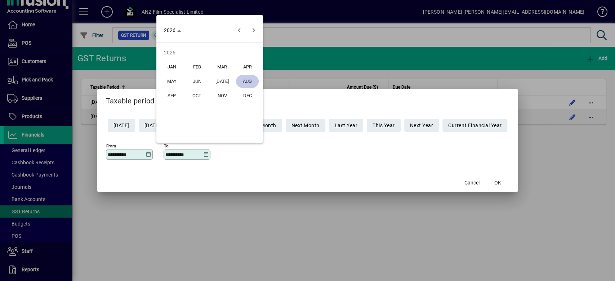
click at [214, 63] on span "MAR" at bounding box center [222, 67] width 23 height 13
click at [195, 129] on span "31" at bounding box center [195, 132] width 13 height 13
type input "**********"
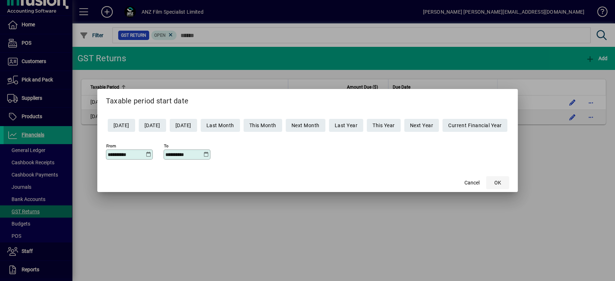
click at [461, 183] on span "OK" at bounding box center [498, 183] width 7 height 8
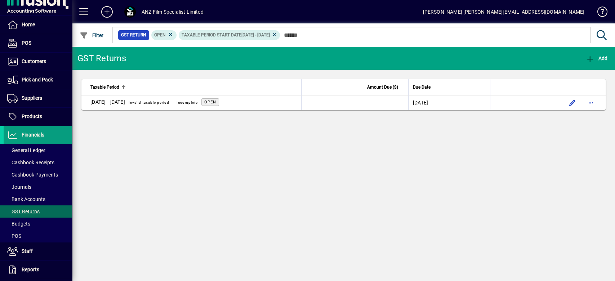
click at [461, 178] on div "GST Returns Add Taxable Period Amount Due ($) Due Date [DATE] - [DATE] Invalid …" at bounding box center [343, 164] width 543 height 234
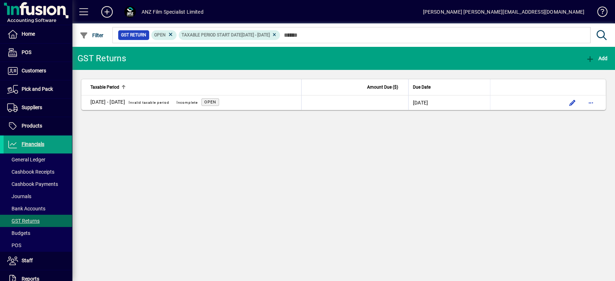
click at [263, 172] on div "GST Returns Add Taxable Period Amount Due ($) Due Date [DATE] - [DATE] Invalid …" at bounding box center [343, 164] width 543 height 234
click at [35, 156] on span "General Ledger" at bounding box center [25, 160] width 42 height 8
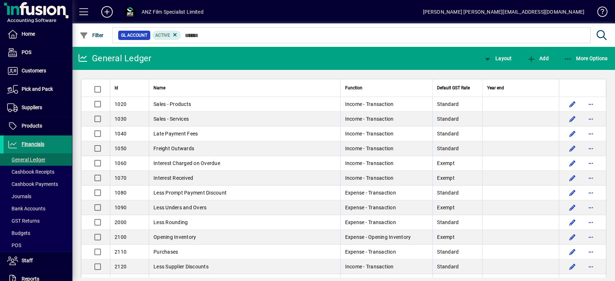
click at [41, 146] on span "Financials" at bounding box center [33, 144] width 23 height 6
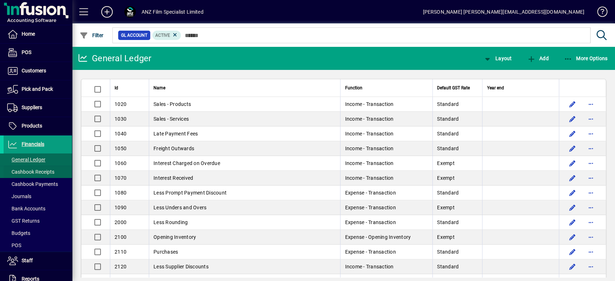
click at [32, 170] on span "Cashbook Receipts" at bounding box center [30, 172] width 47 height 6
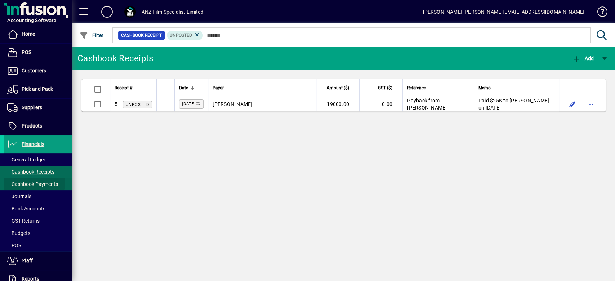
click at [25, 183] on span "Cashbook Payments" at bounding box center [32, 184] width 51 height 6
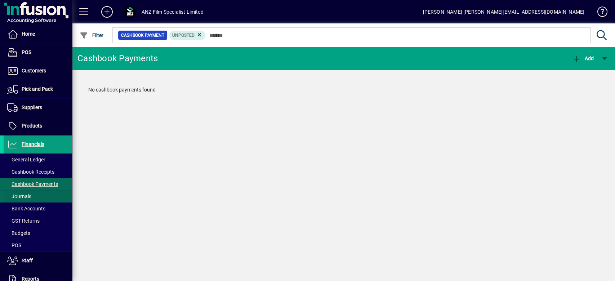
click at [20, 199] on span "Journals" at bounding box center [19, 197] width 24 height 6
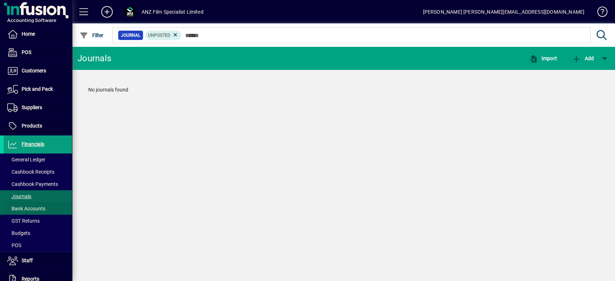
click at [20, 210] on span "Bank Accounts" at bounding box center [26, 209] width 38 height 6
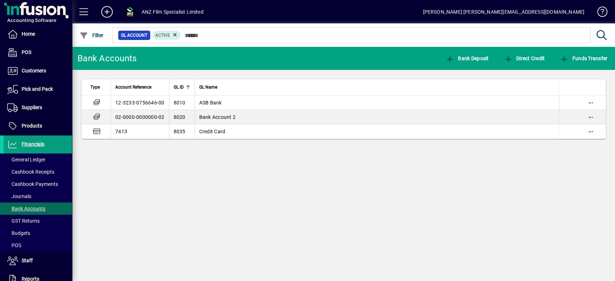
click at [254, 211] on div "Bank Accounts Bank Deposit Direct Credit Funds Transfer Type Account Reference …" at bounding box center [343, 164] width 543 height 234
click at [45, 161] on span at bounding box center [38, 159] width 68 height 17
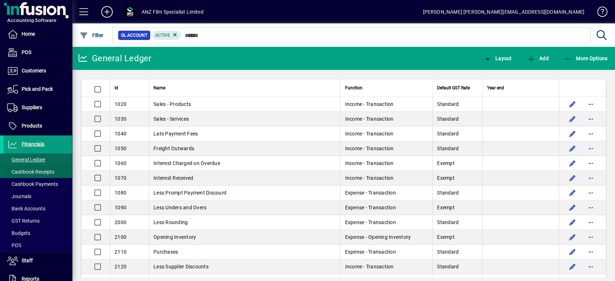
click at [45, 170] on span "Cashbook Receipts" at bounding box center [30, 172] width 47 height 6
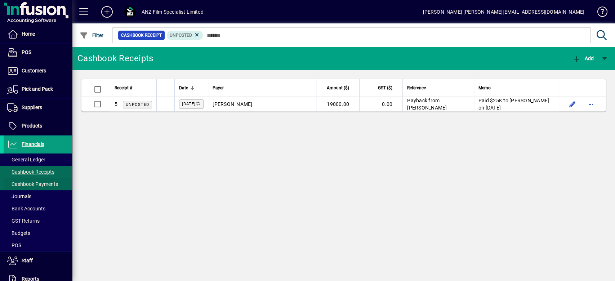
click at [43, 184] on span "Cashbook Payments" at bounding box center [32, 184] width 51 height 6
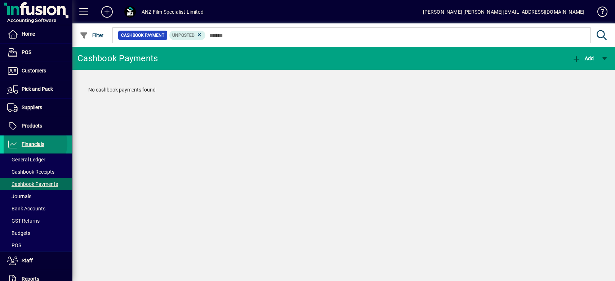
click at [35, 143] on span "Financials" at bounding box center [33, 144] width 23 height 6
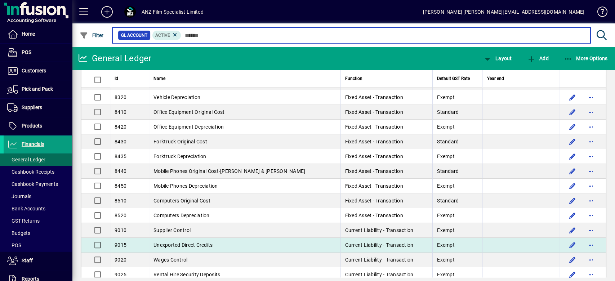
scroll to position [1586, 0]
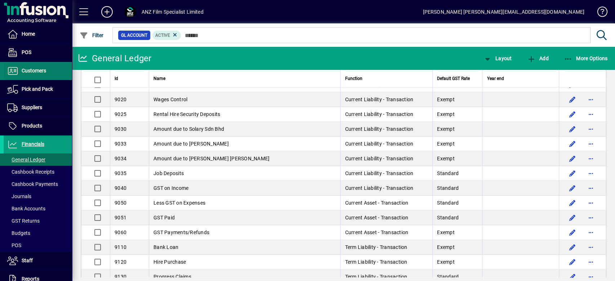
click at [29, 70] on span "Customers" at bounding box center [34, 71] width 25 height 6
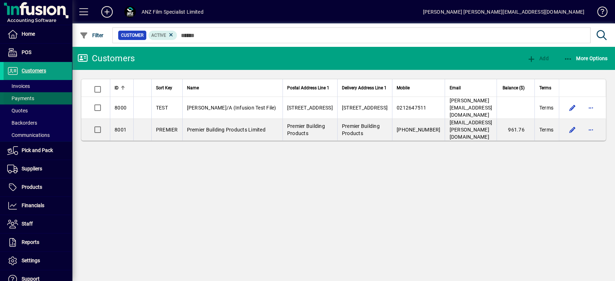
click at [27, 90] on span at bounding box center [38, 98] width 68 height 17
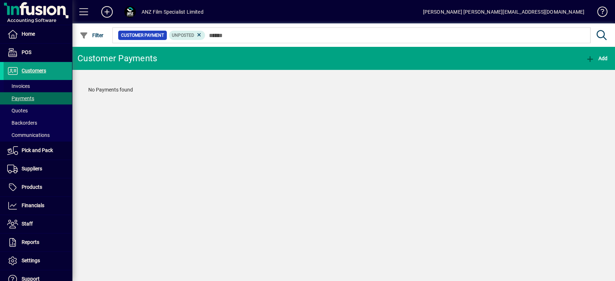
drag, startPoint x: 37, startPoint y: 88, endPoint x: 75, endPoint y: 117, distance: 48.0
click at [37, 88] on span at bounding box center [38, 85] width 68 height 17
